Goal: Find specific page/section: Find specific page/section

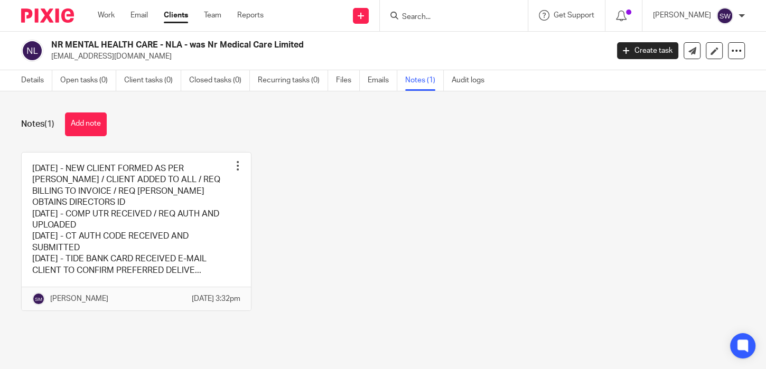
click at [438, 23] on div at bounding box center [454, 15] width 148 height 31
click at [438, 22] on form at bounding box center [457, 15] width 112 height 13
click at [450, 15] on input "Search" at bounding box center [448, 18] width 95 height 10
paste input "KEY FIX SECURITY LTD"
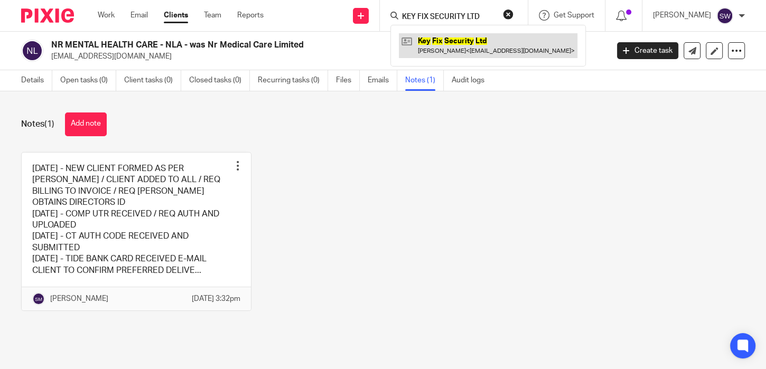
type input "KEY FIX SECURITY LTD"
click at [470, 39] on link at bounding box center [488, 45] width 178 height 24
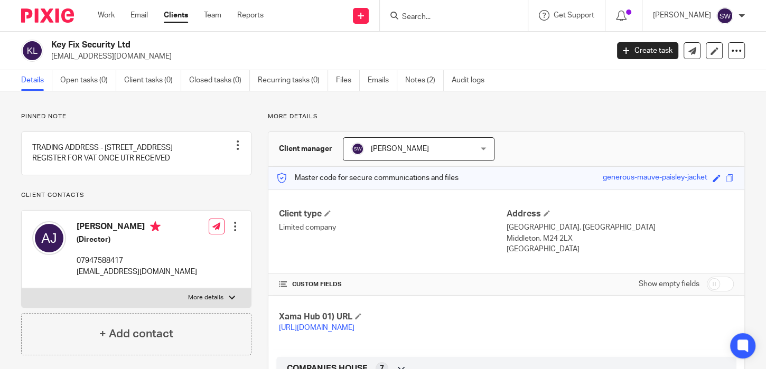
click at [441, 18] on input "Search" at bounding box center [448, 18] width 95 height 10
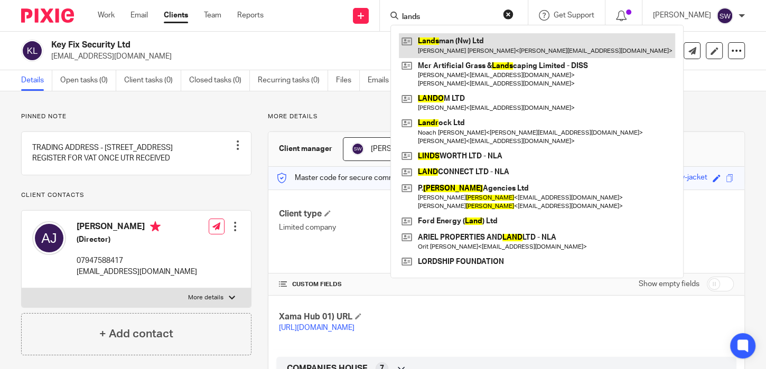
type input "lands"
click at [468, 39] on link at bounding box center [537, 45] width 276 height 24
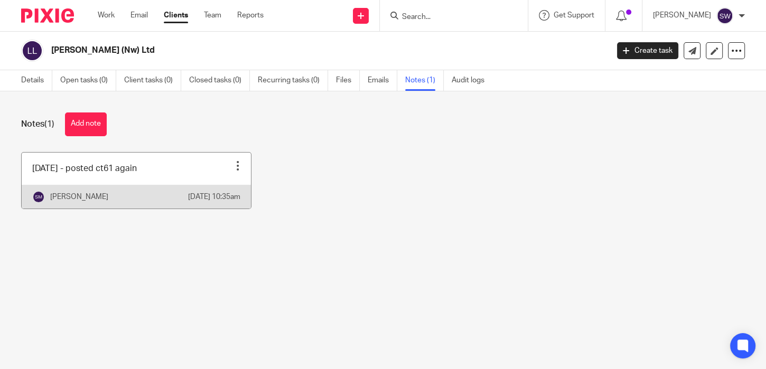
click at [232, 166] on div at bounding box center [237, 165] width 11 height 11
click at [104, 202] on p "[PERSON_NAME]" at bounding box center [79, 197] width 58 height 11
click at [188, 202] on p "20 Aug 2025 10:35am" at bounding box center [214, 197] width 52 height 11
